Goal: Task Accomplishment & Management: Manage account settings

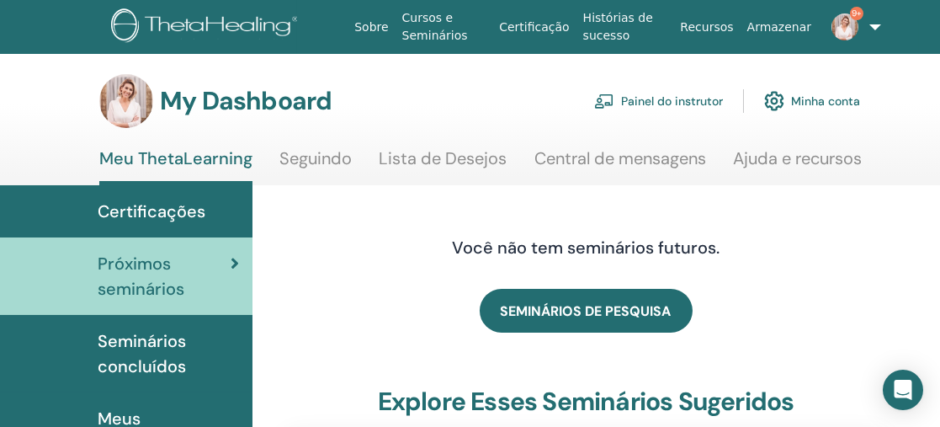
click at [667, 101] on link "Painel do instrutor" at bounding box center [658, 100] width 129 height 37
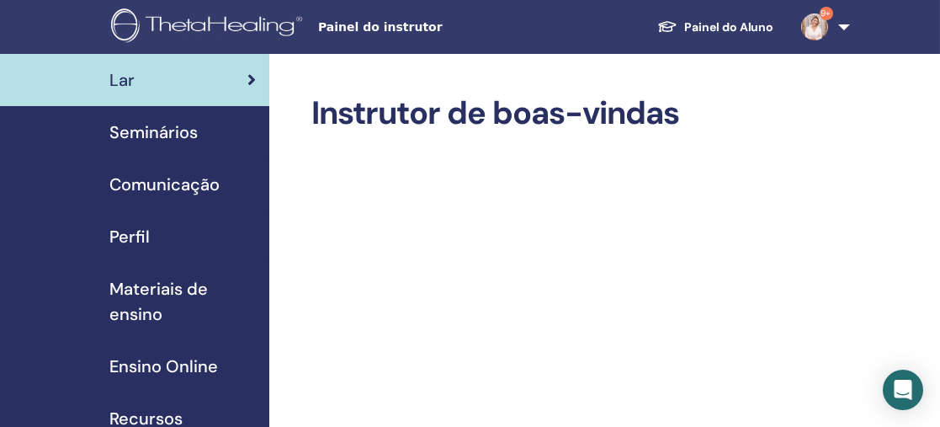
click at [169, 130] on span "Seminários" at bounding box center [153, 132] width 88 height 25
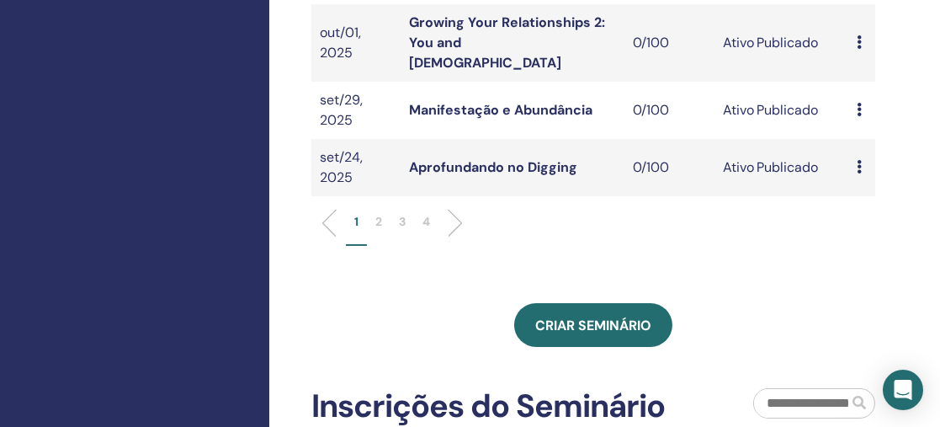
scroll to position [717, 0]
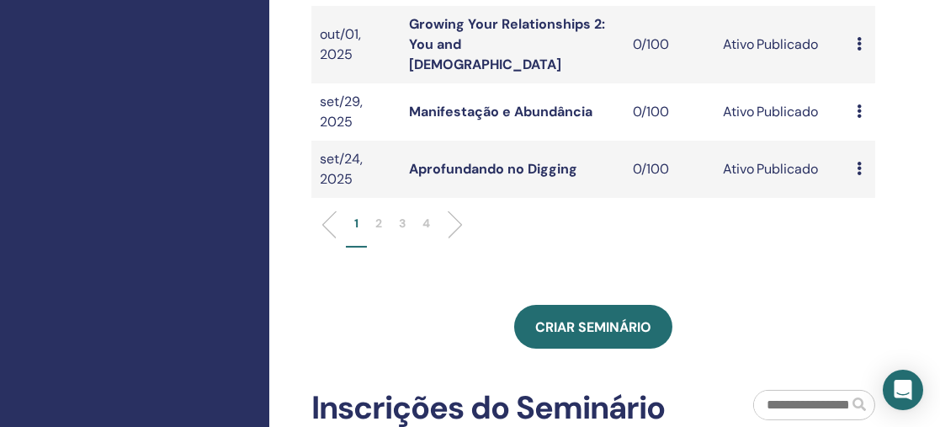
click at [375, 215] on p "2" at bounding box center [378, 224] width 7 height 18
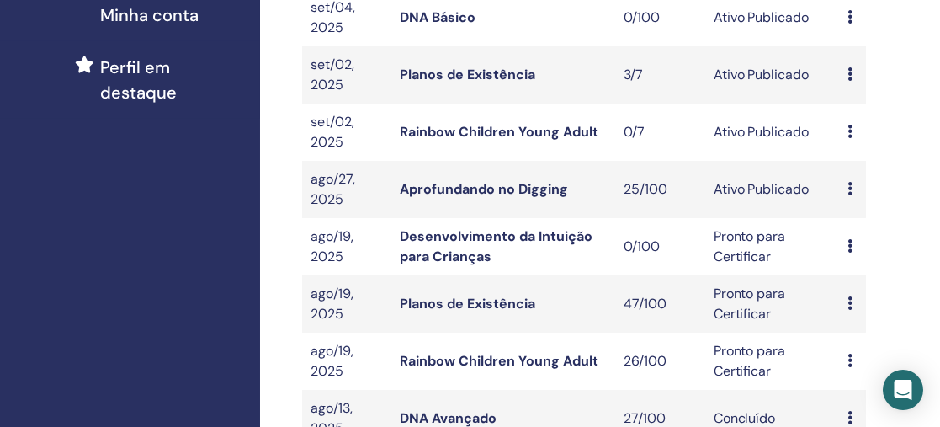
scroll to position [453, 9]
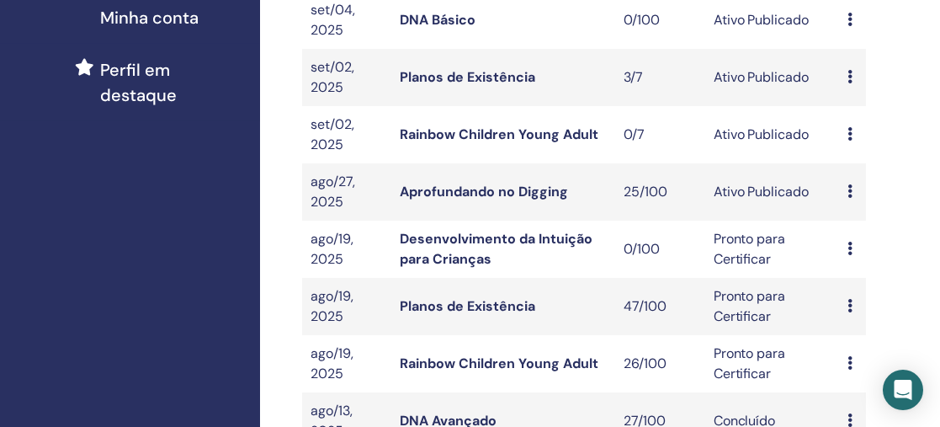
click at [503, 74] on link "Planos de Existência" at bounding box center [468, 77] width 136 height 18
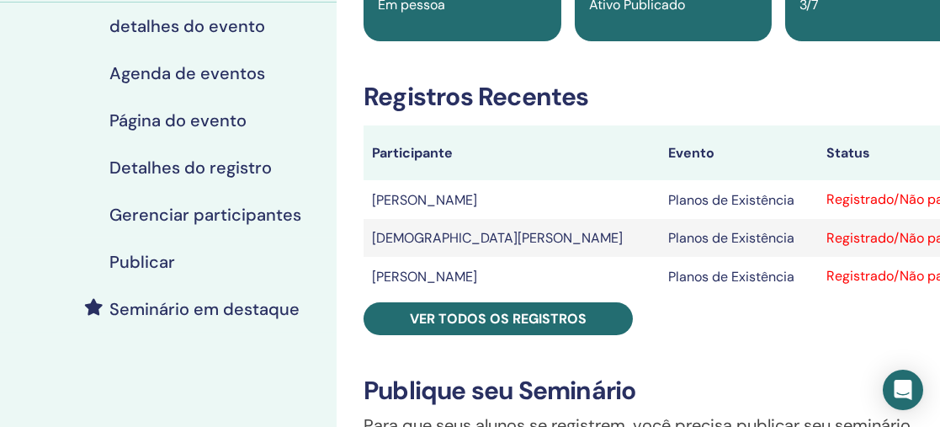
scroll to position [200, 0]
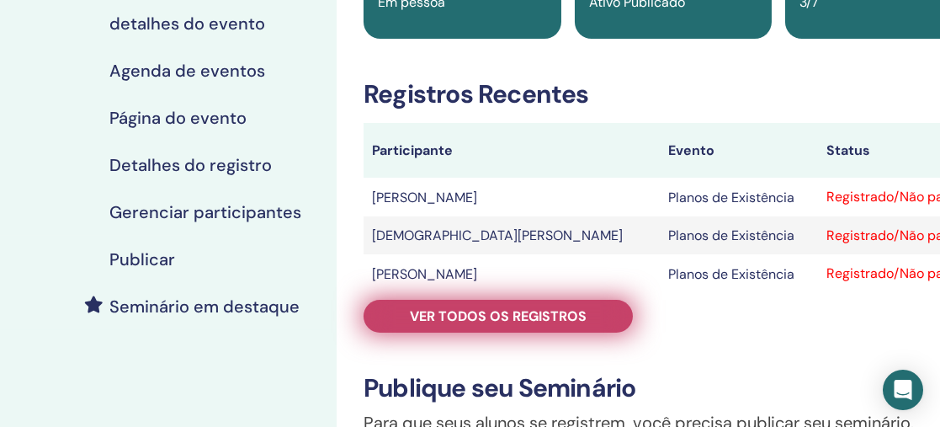
click at [498, 317] on font "Ver todos os registros" at bounding box center [498, 316] width 177 height 18
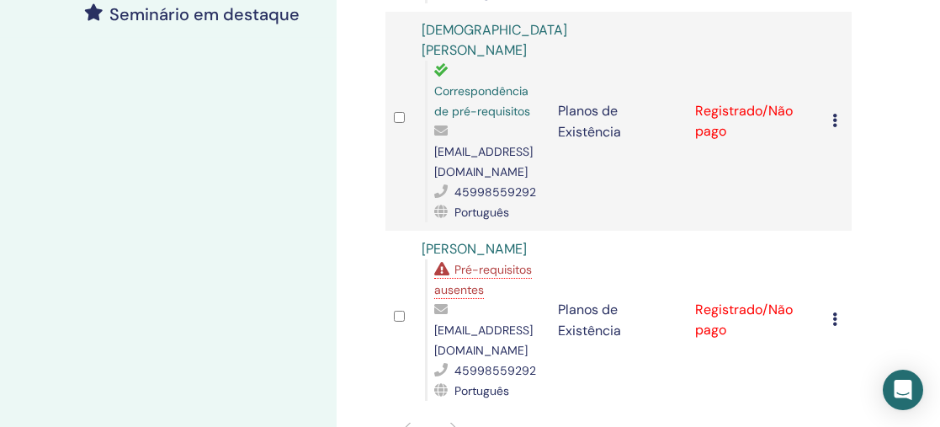
scroll to position [494, 0]
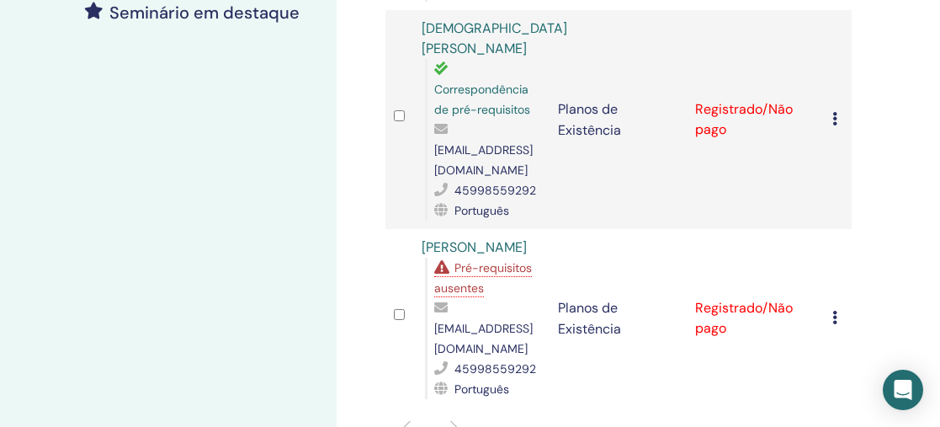
click at [838, 311] on icon at bounding box center [835, 317] width 5 height 13
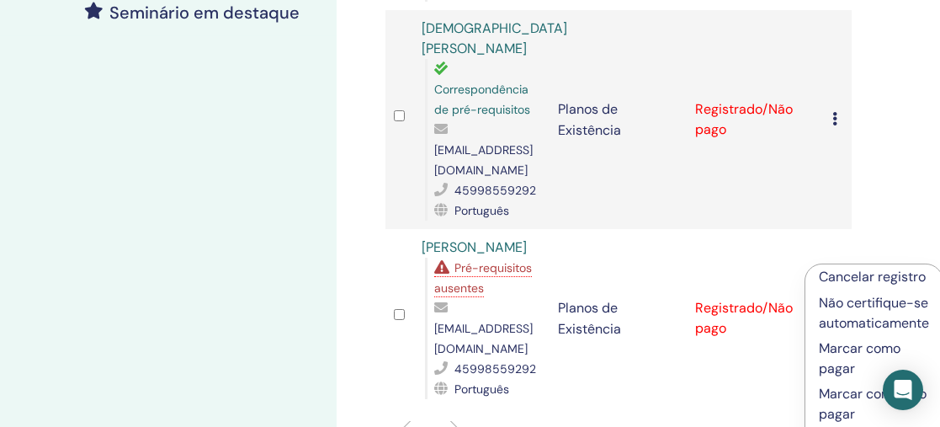
click at [854, 276] on font "Cancelar registro" at bounding box center [872, 277] width 107 height 18
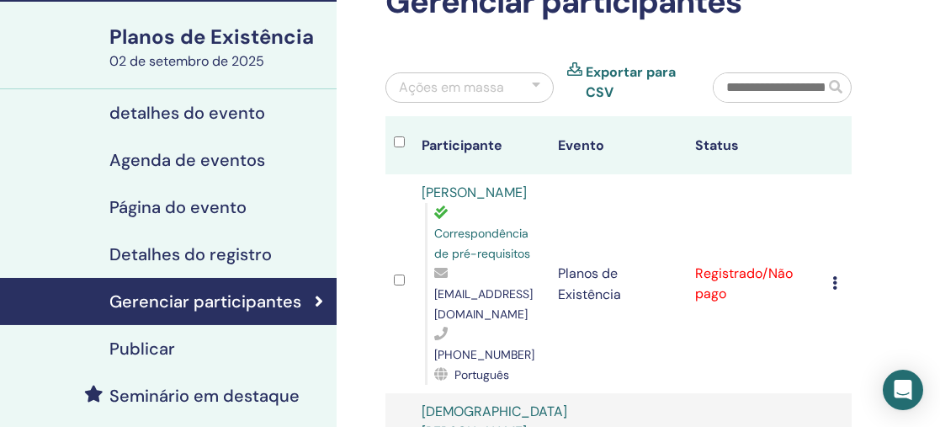
scroll to position [110, 0]
